Goal: Complete application form

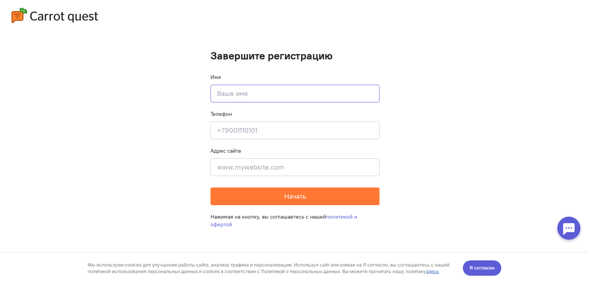
click at [237, 92] on input at bounding box center [294, 94] width 169 height 18
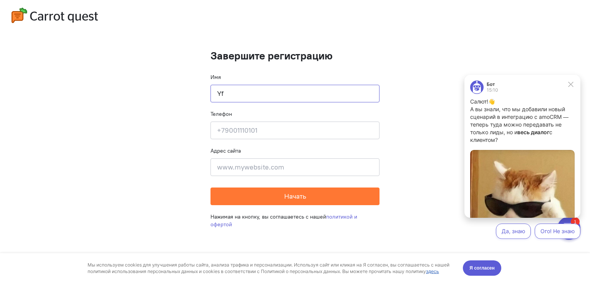
type input "Y"
type input "[PERSON_NAME]"
click at [238, 132] on input at bounding box center [294, 131] width 169 height 18
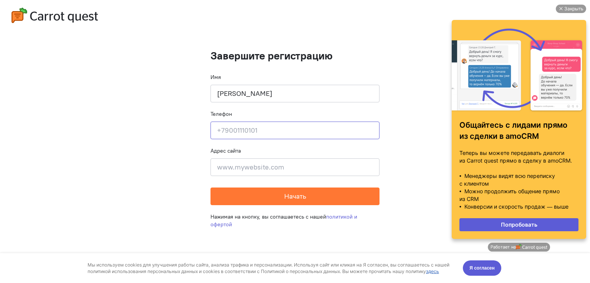
type input "9"
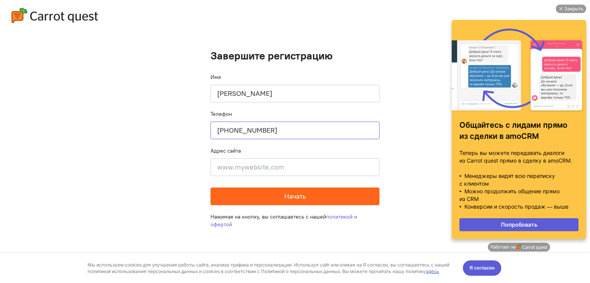
type input "[PHONE_NUMBER]"
click at [320, 202] on button "Начать" at bounding box center [294, 197] width 169 height 18
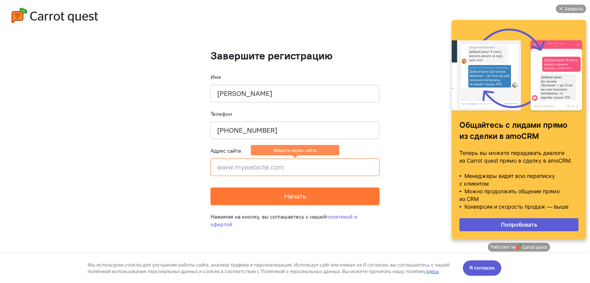
click at [301, 172] on input at bounding box center [294, 168] width 169 height 18
click at [573, 8] on div "Закрыть" at bounding box center [573, 9] width 19 height 8
